Goal: Find specific page/section: Find specific page/section

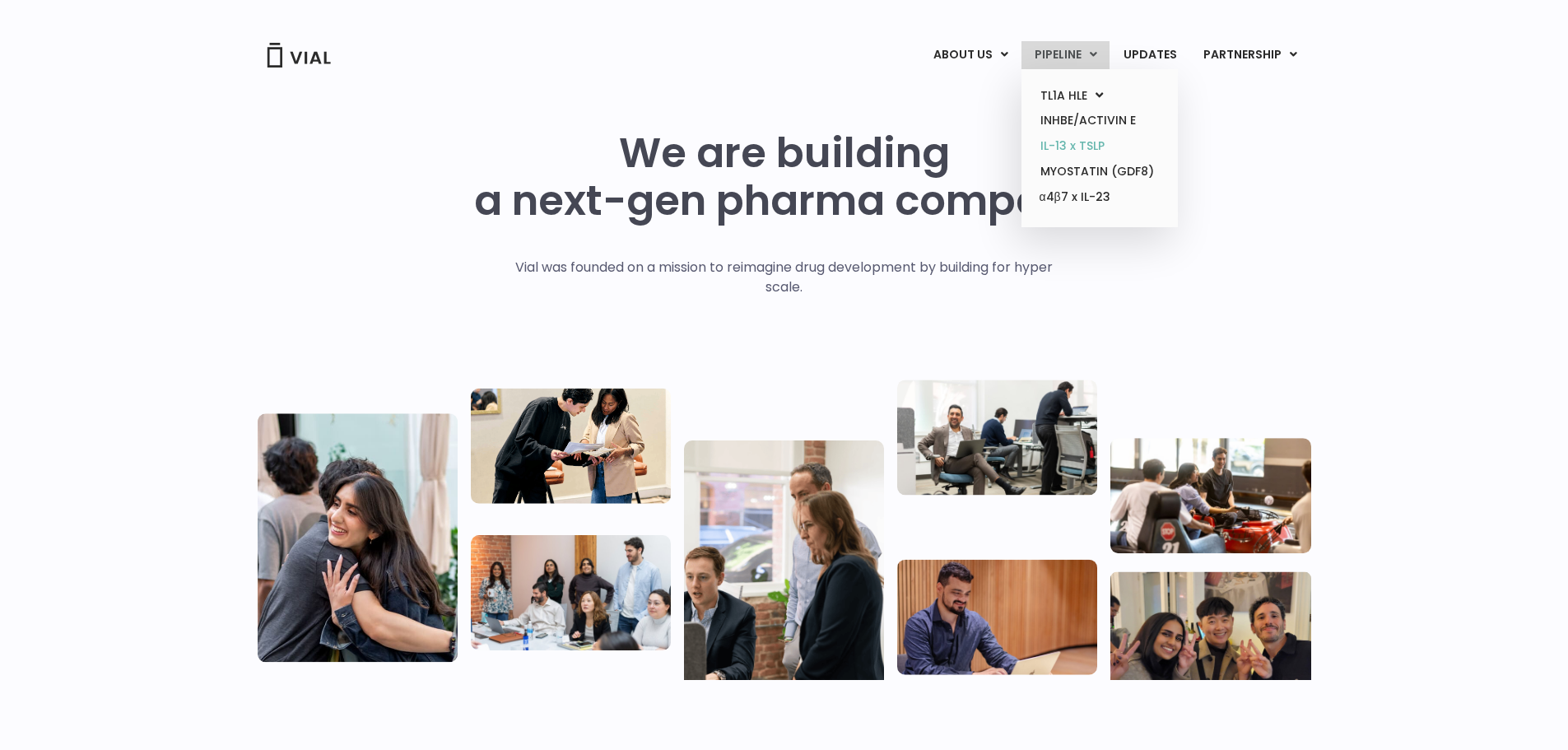
click at [1085, 143] on link "IL-13 x TSLP" at bounding box center [1100, 146] width 144 height 26
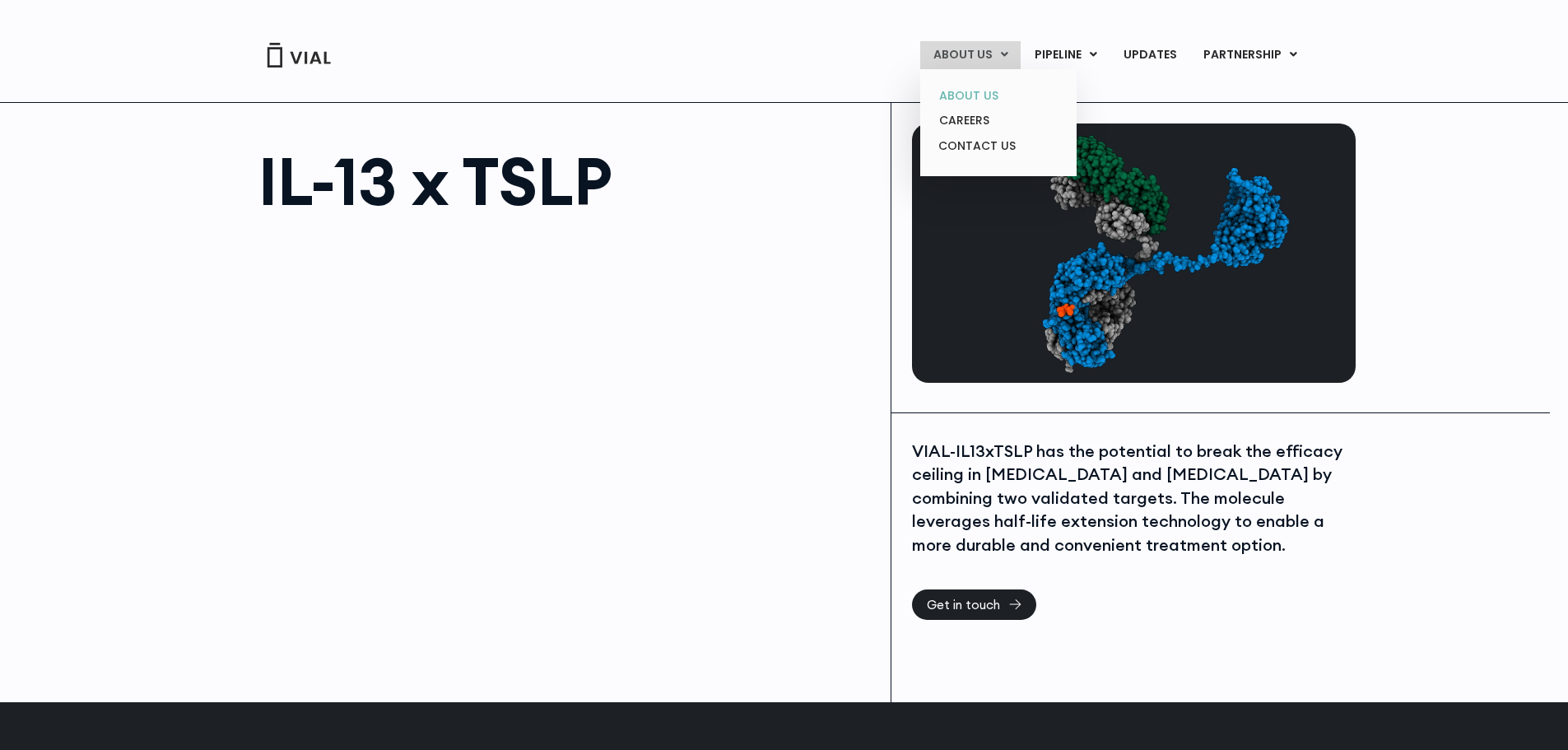
click at [980, 97] on link "ABOUT US" at bounding box center [998, 96] width 144 height 26
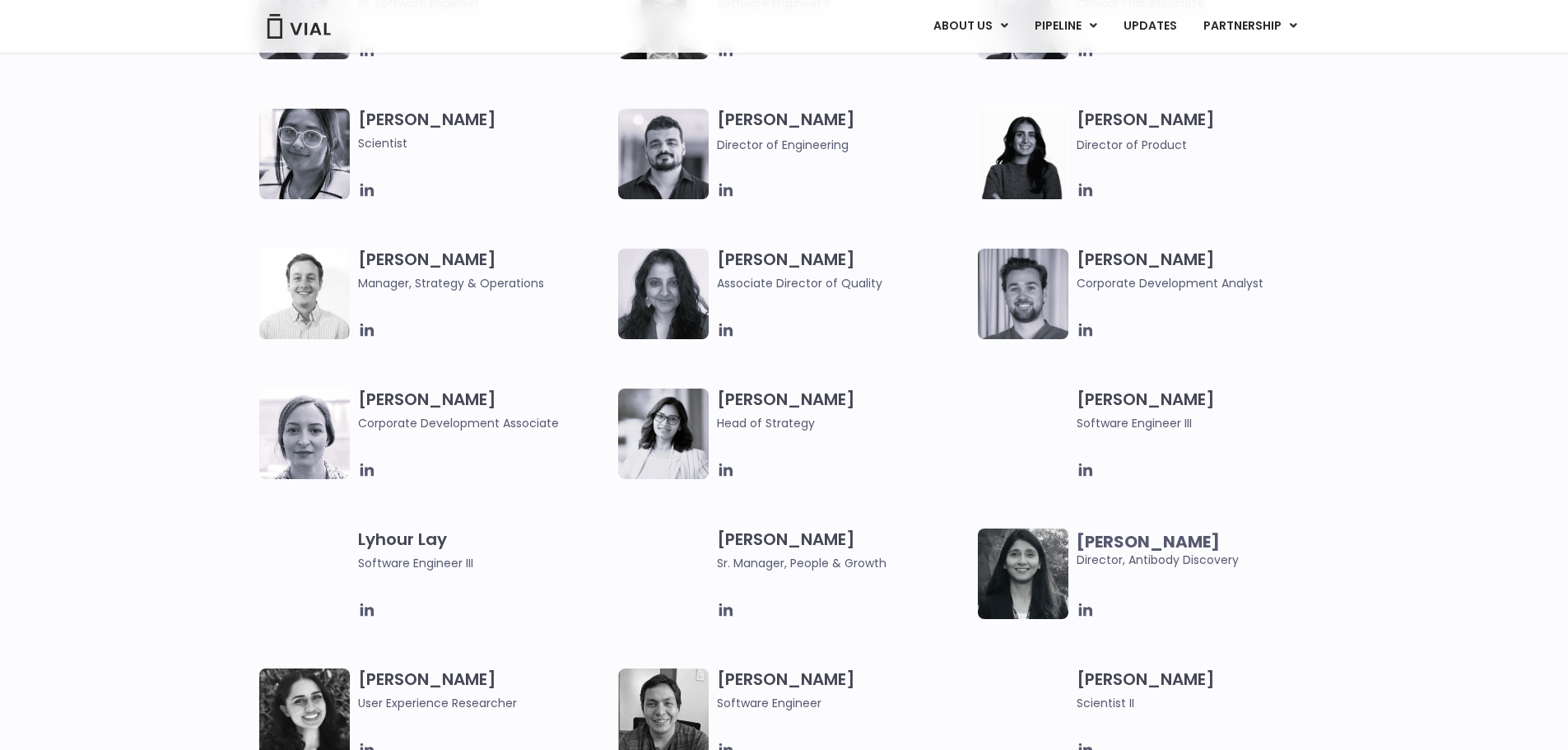
scroll to position [2142, 0]
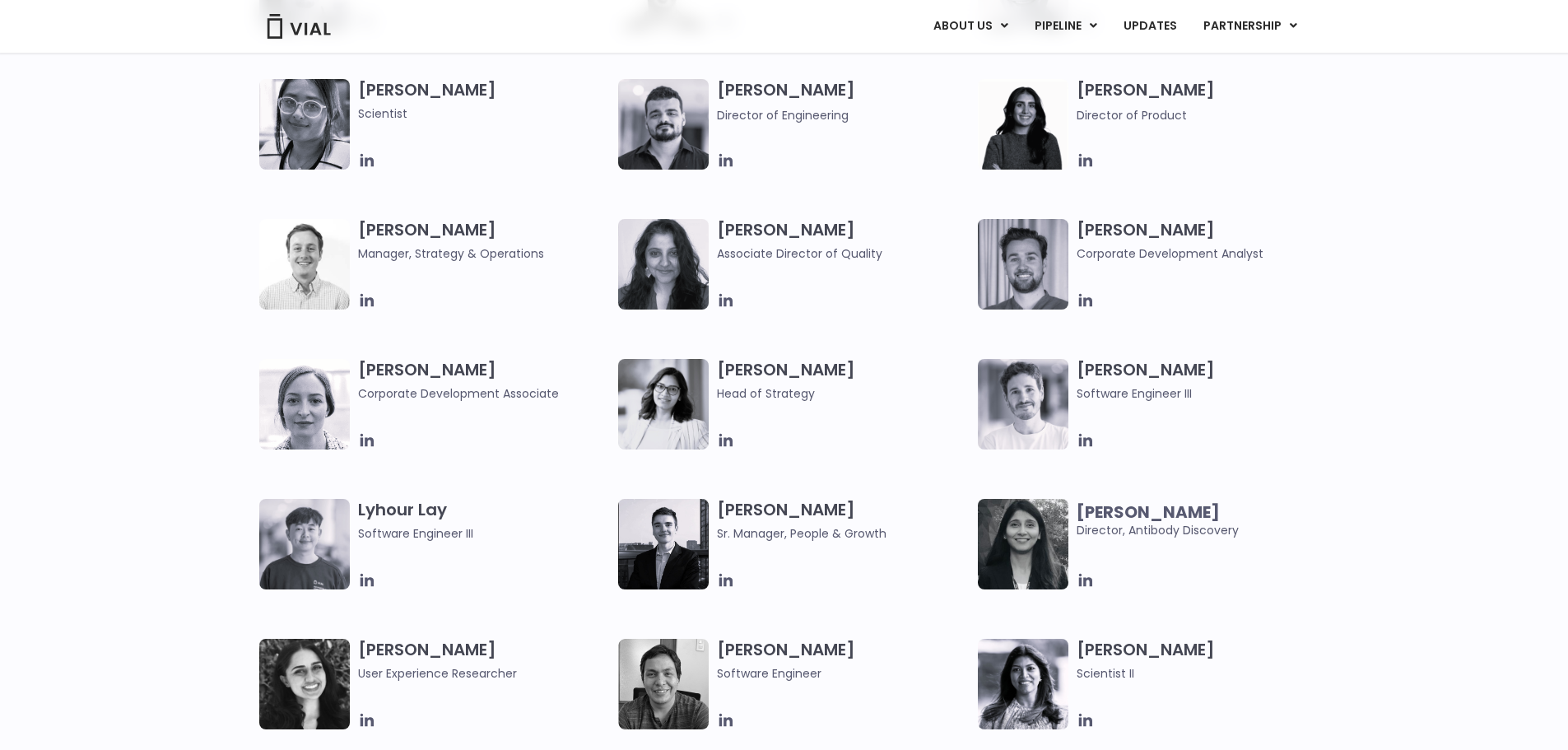
click at [430, 651] on h3 "Mehtab Bhinder User Experience Researcher" at bounding box center [485, 661] width 252 height 44
click at [328, 692] on img at bounding box center [304, 684] width 91 height 91
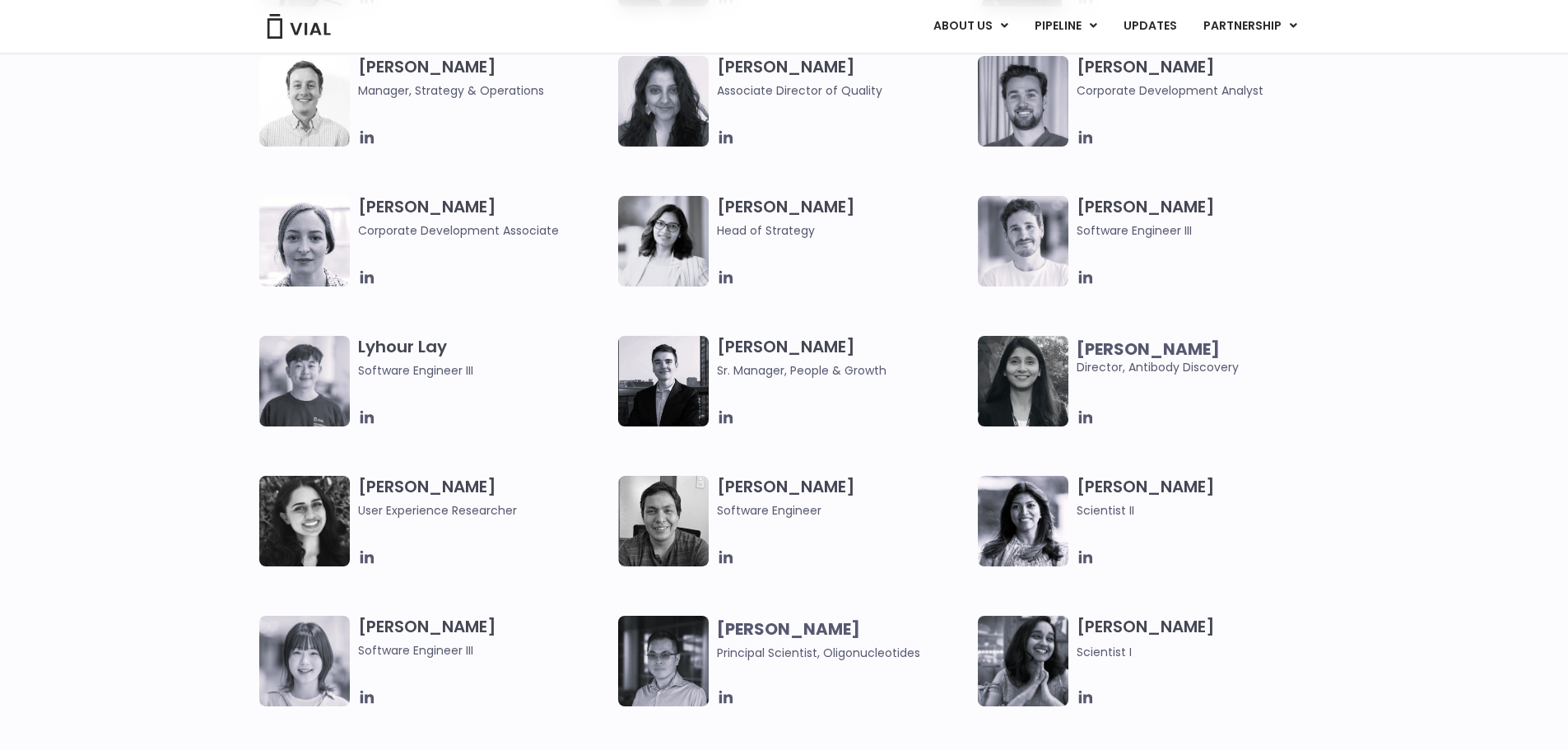
scroll to position [2306, 0]
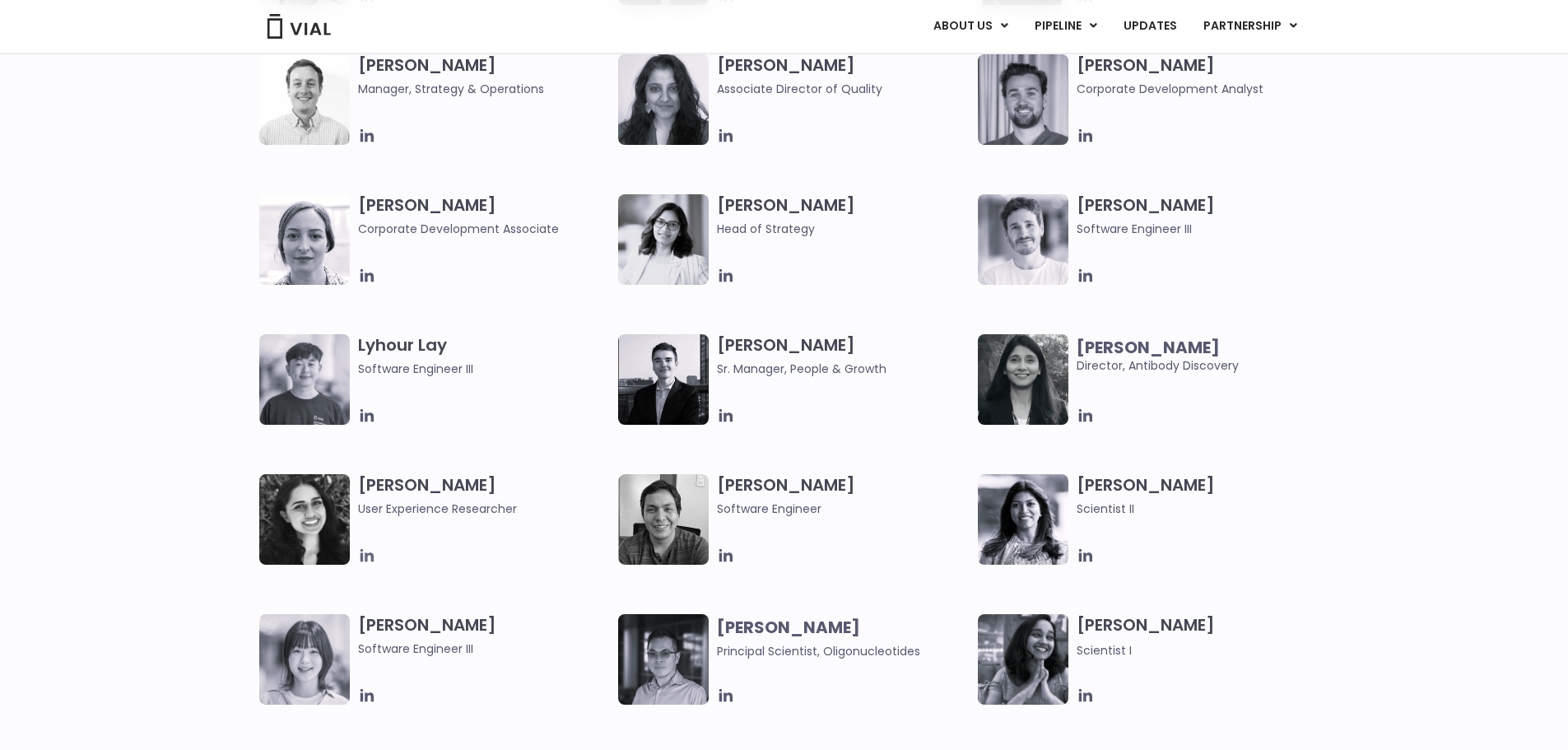
click at [367, 559] on icon at bounding box center [366, 556] width 13 height 13
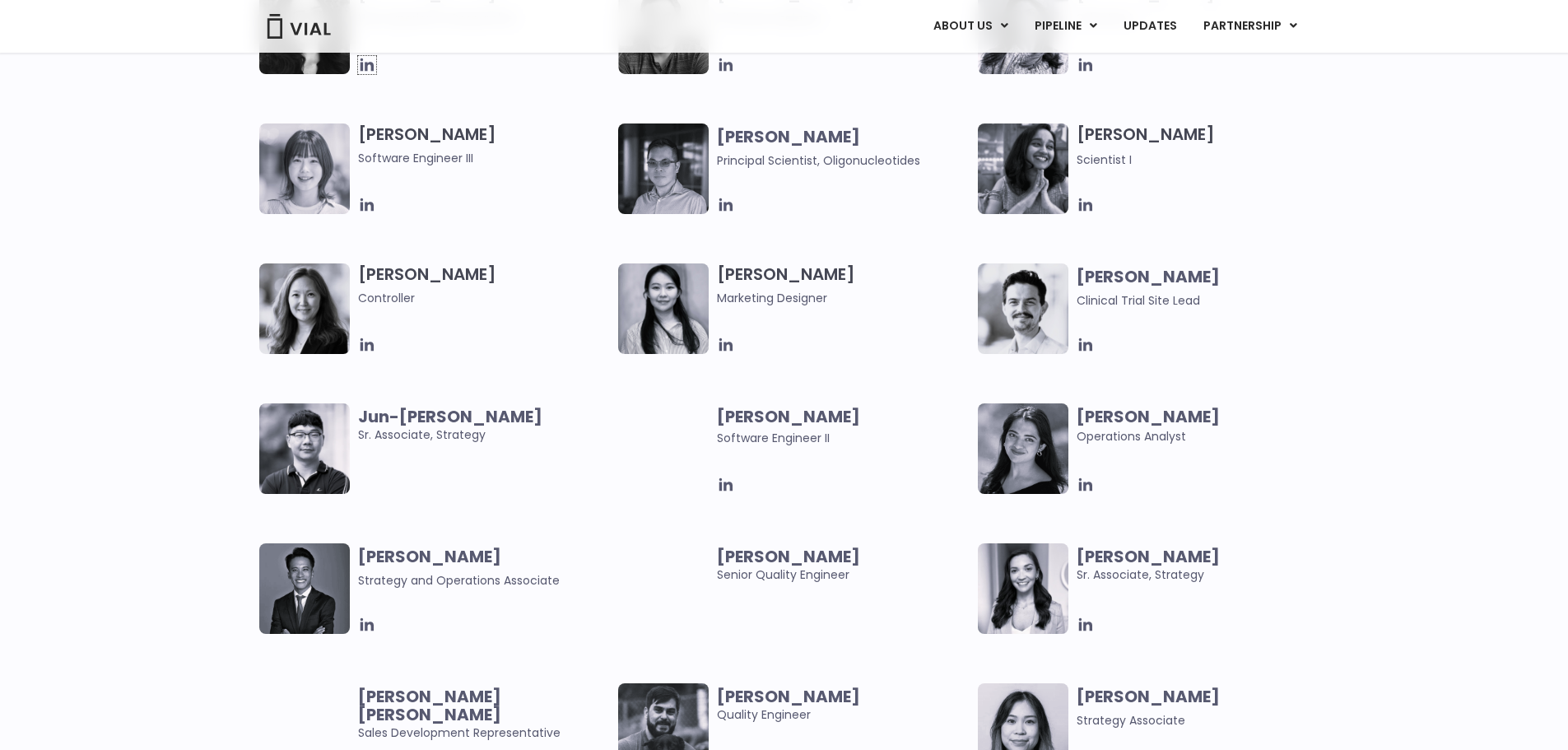
scroll to position [2801, 0]
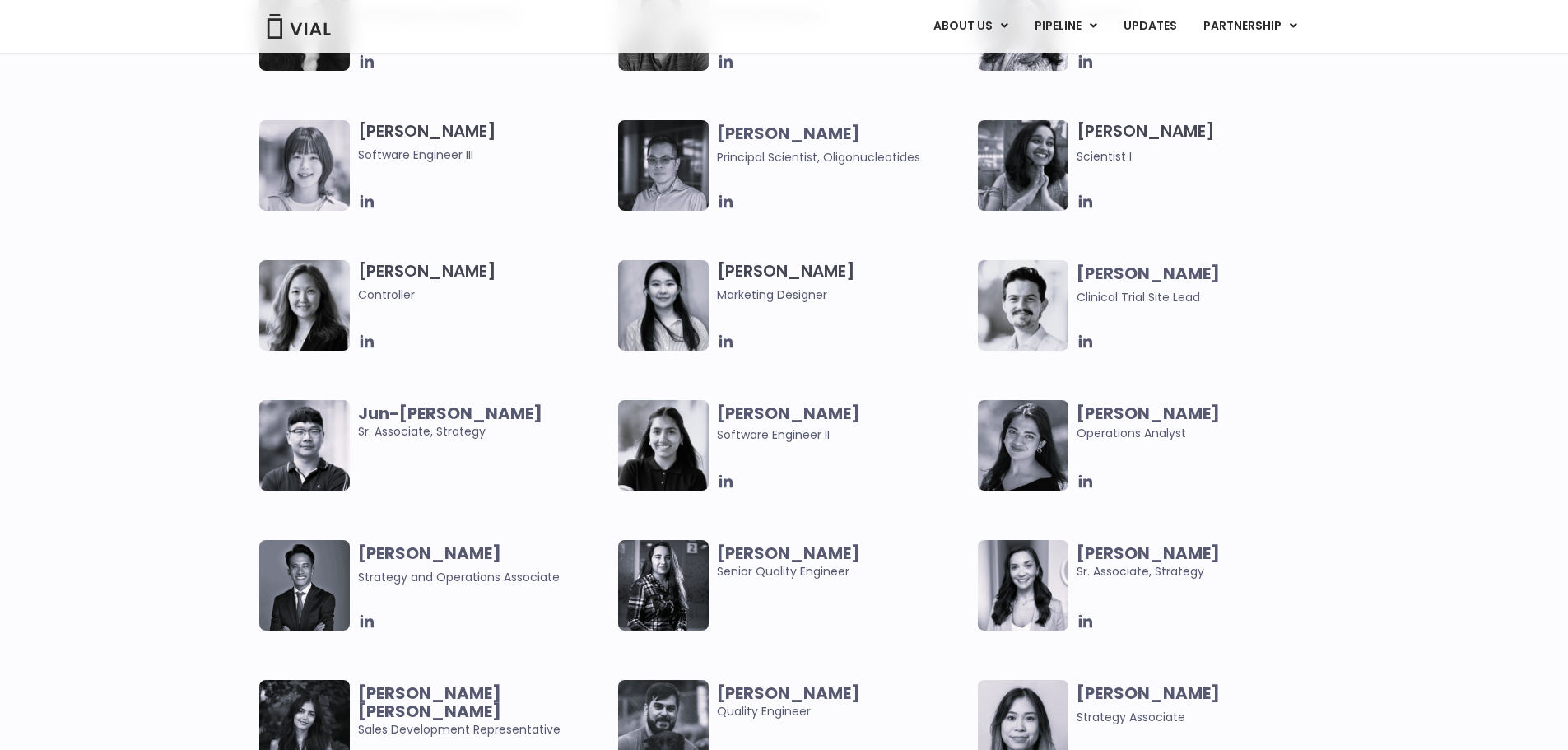
click at [416, 411] on b "Jun-Goo Kwak" at bounding box center [450, 413] width 185 height 23
click at [340, 445] on img at bounding box center [304, 446] width 91 height 91
click at [411, 409] on b "Jun-Goo Kwak" at bounding box center [450, 413] width 185 height 23
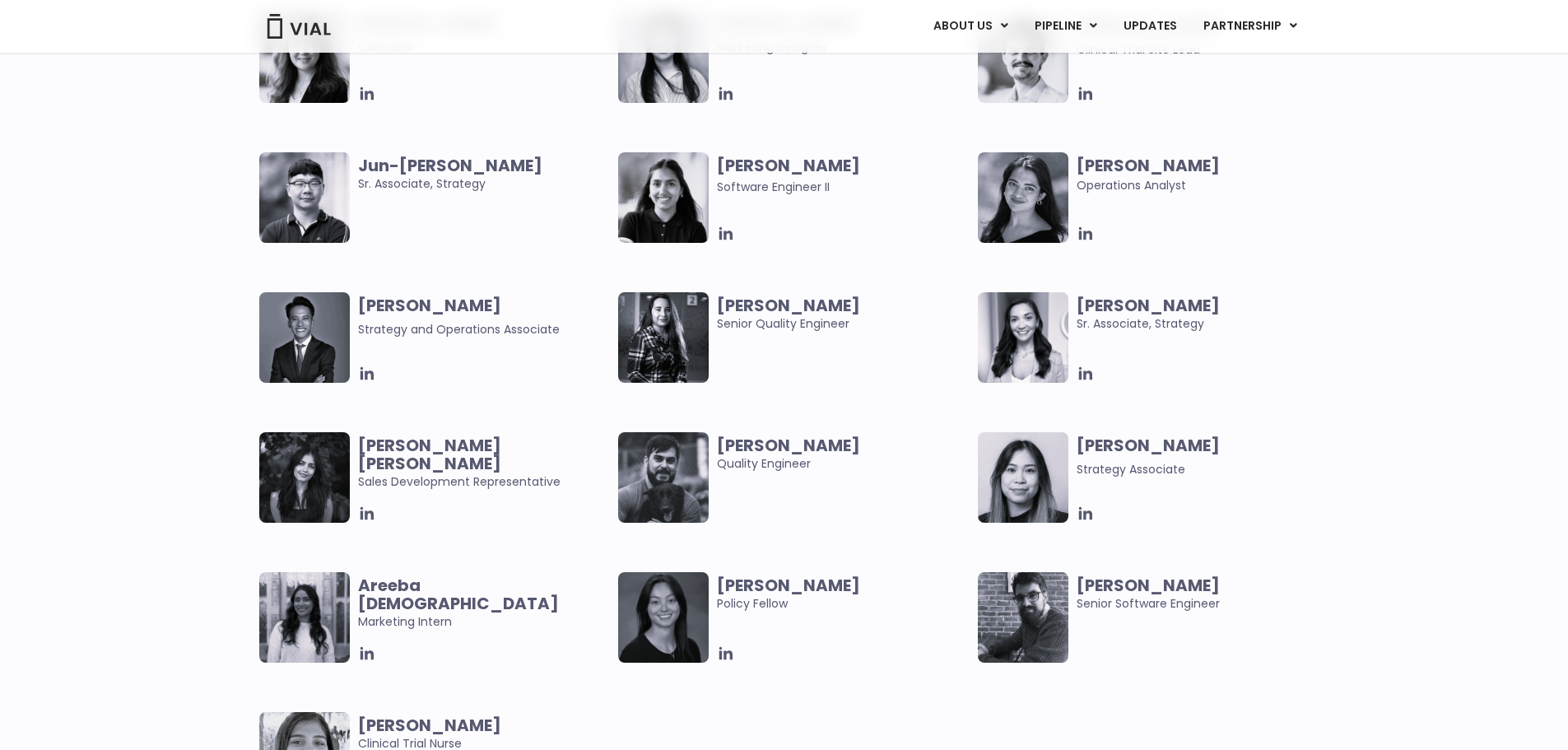
scroll to position [3212, 0]
